Goal: Transaction & Acquisition: Purchase product/service

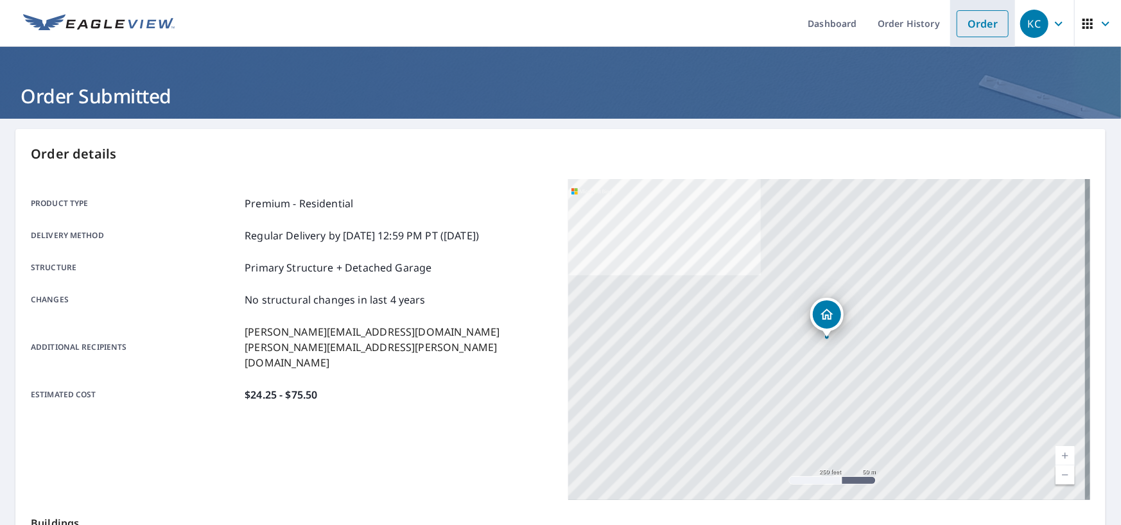
click at [979, 24] on link "Order" at bounding box center [983, 23] width 52 height 27
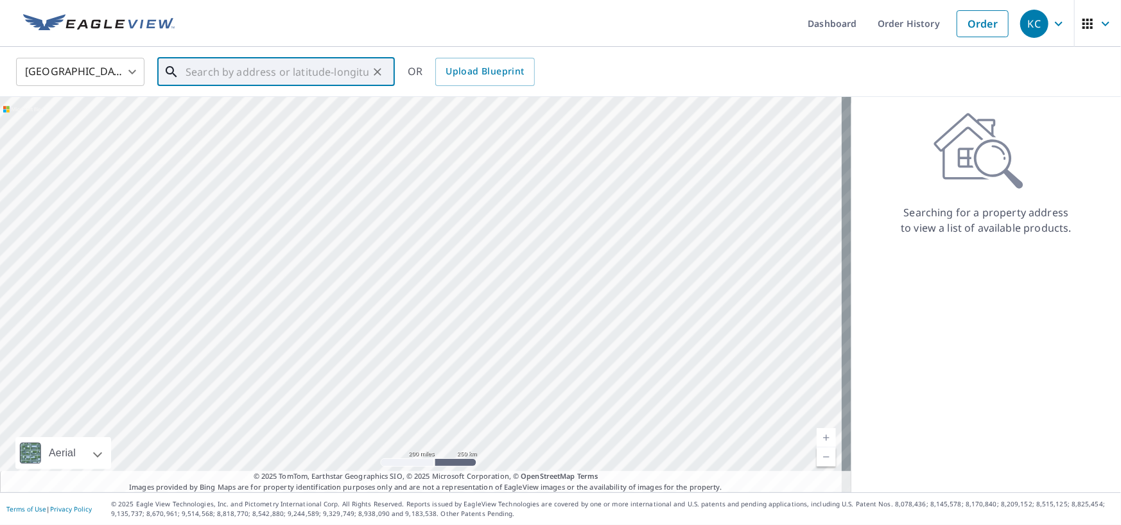
click at [285, 66] on input "text" at bounding box center [277, 72] width 183 height 36
paste input "[STREET_ADDRESS]"
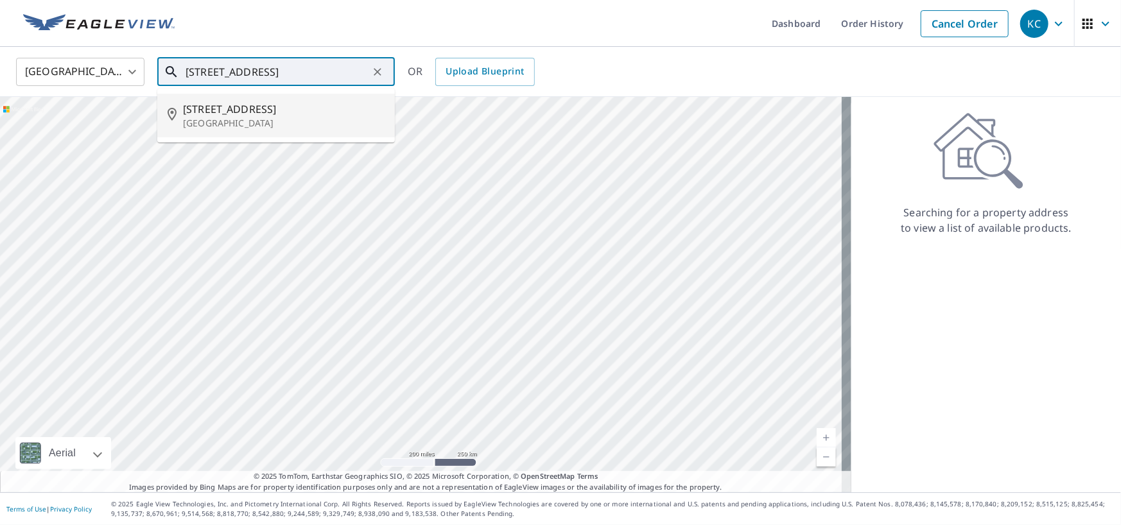
click at [277, 116] on span "[STREET_ADDRESS]" at bounding box center [284, 108] width 202 height 15
type input "[STREET_ADDRESS][PERSON_NAME]"
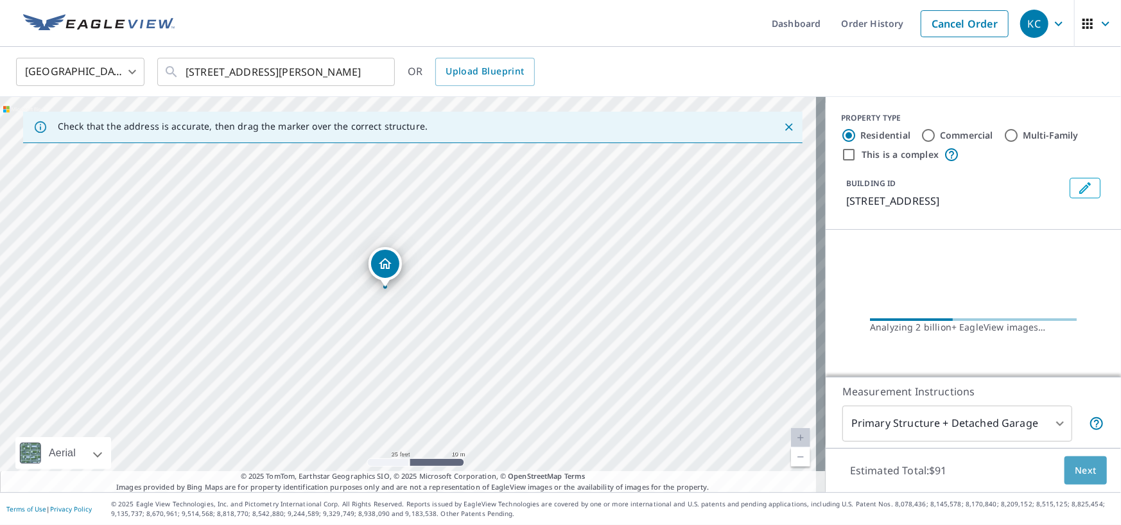
click at [1075, 471] on span "Next" at bounding box center [1086, 471] width 22 height 16
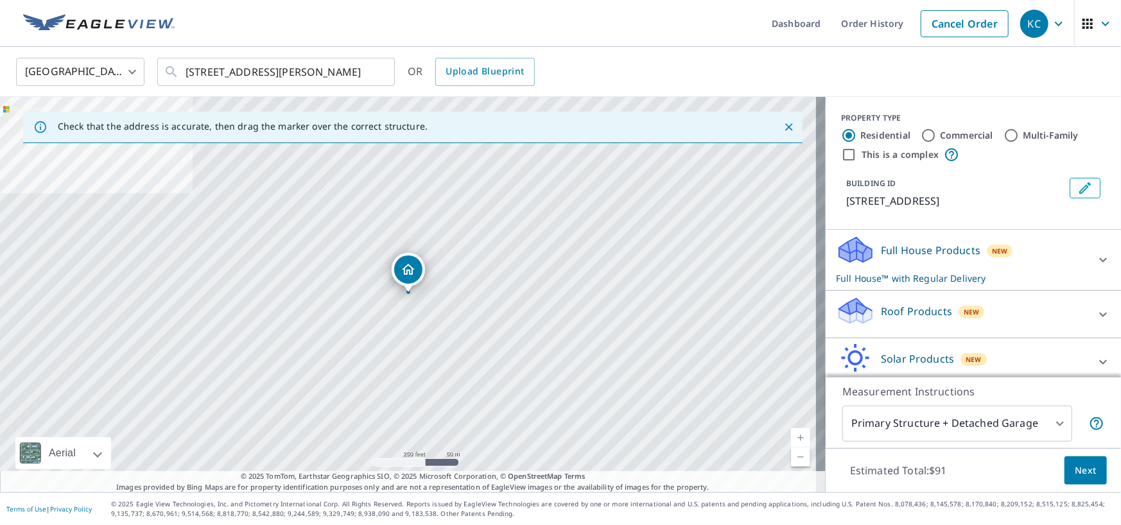
click at [906, 320] on div "Roof Products New" at bounding box center [962, 314] width 252 height 37
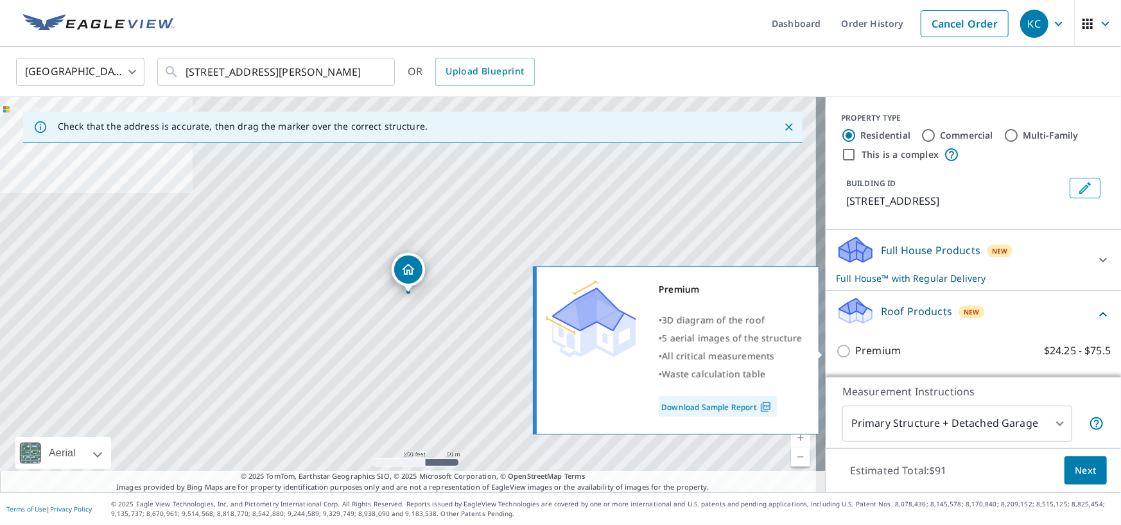
click at [837, 347] on input "Premium $24.25 - $75.5" at bounding box center [845, 351] width 19 height 15
checkbox input "true"
checkbox input "false"
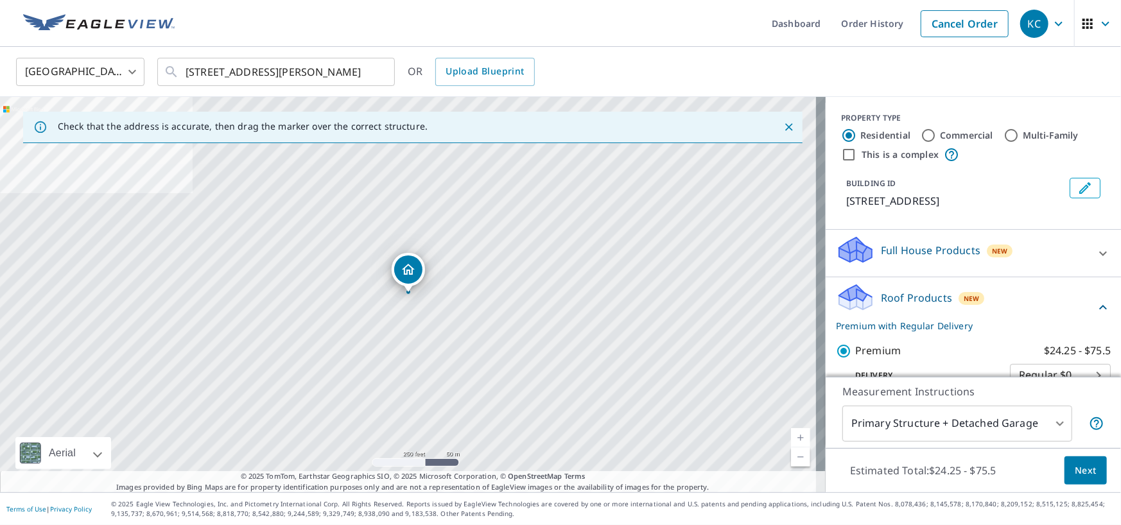
click at [1075, 469] on span "Next" at bounding box center [1086, 471] width 22 height 16
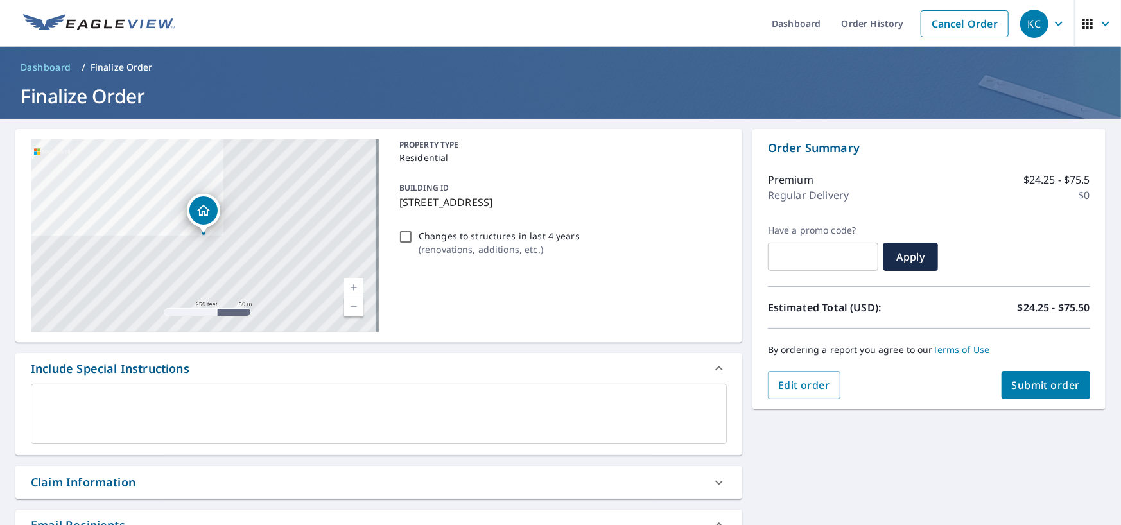
click at [1045, 383] on span "Submit order" at bounding box center [1046, 385] width 69 height 14
checkbox input "true"
